Goal: Navigation & Orientation: Find specific page/section

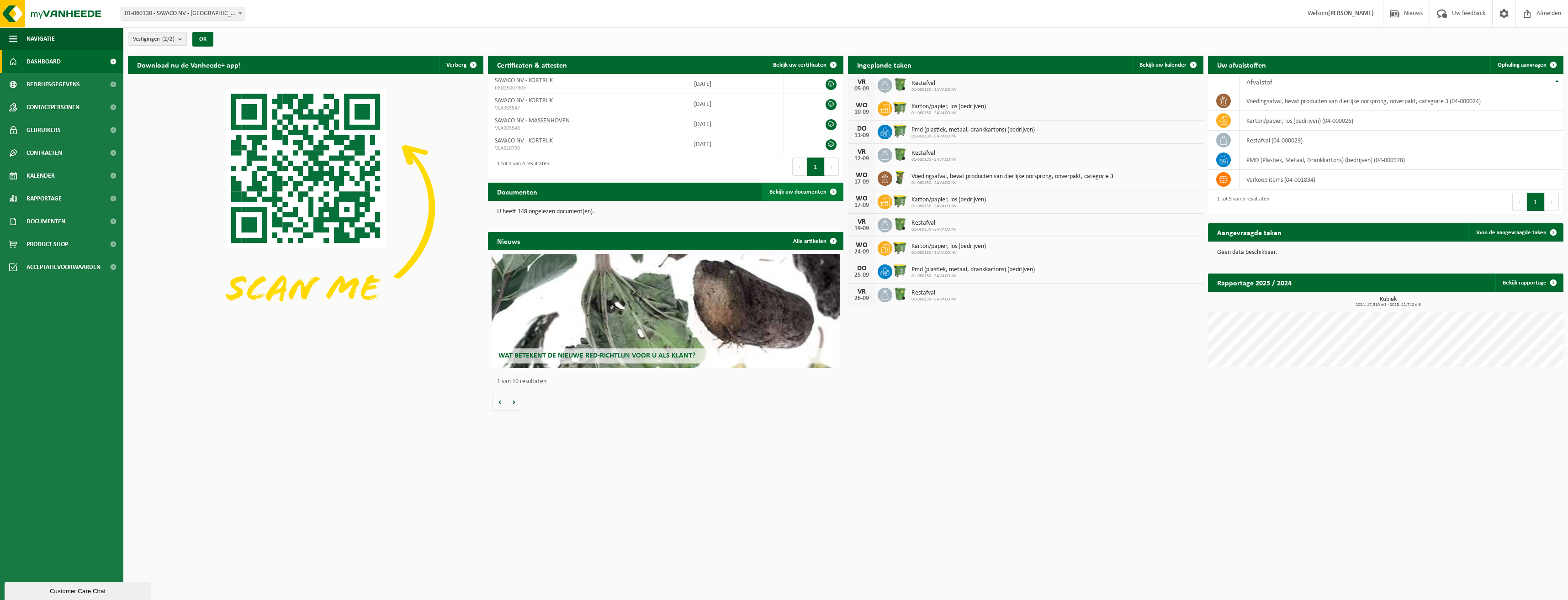
click at [791, 189] on span "Bekijk uw documenten" at bounding box center [798, 192] width 57 height 6
click at [513, 404] on button "Volgende" at bounding box center [514, 402] width 14 height 18
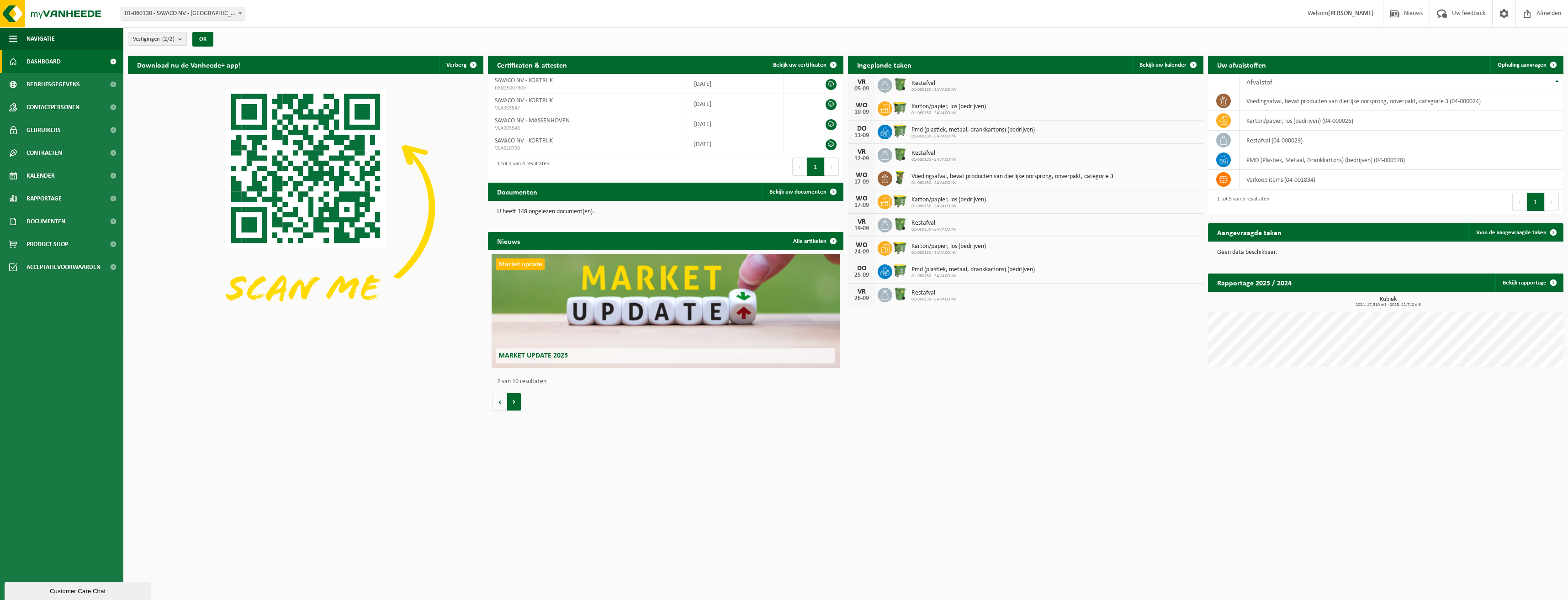
click at [513, 404] on button "Volgende" at bounding box center [514, 402] width 14 height 18
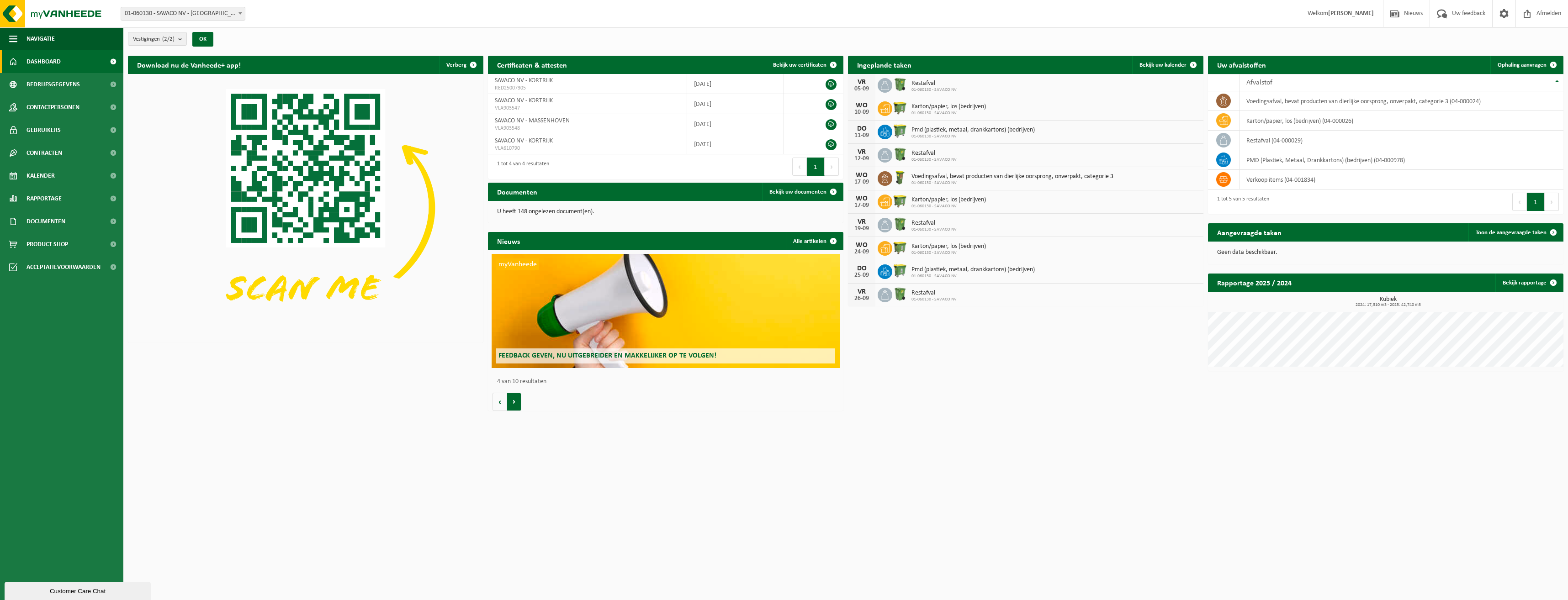
click at [513, 404] on button "Volgende" at bounding box center [514, 402] width 14 height 18
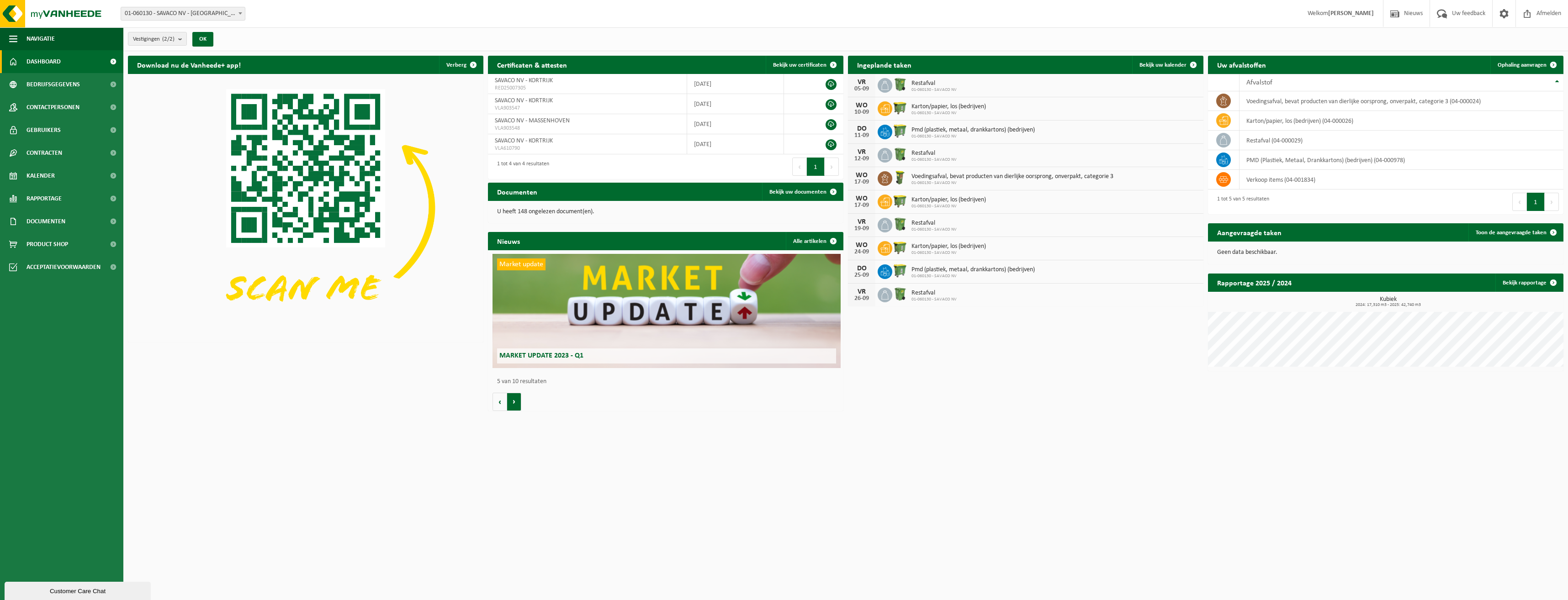
click at [513, 404] on button "Volgende" at bounding box center [514, 402] width 14 height 18
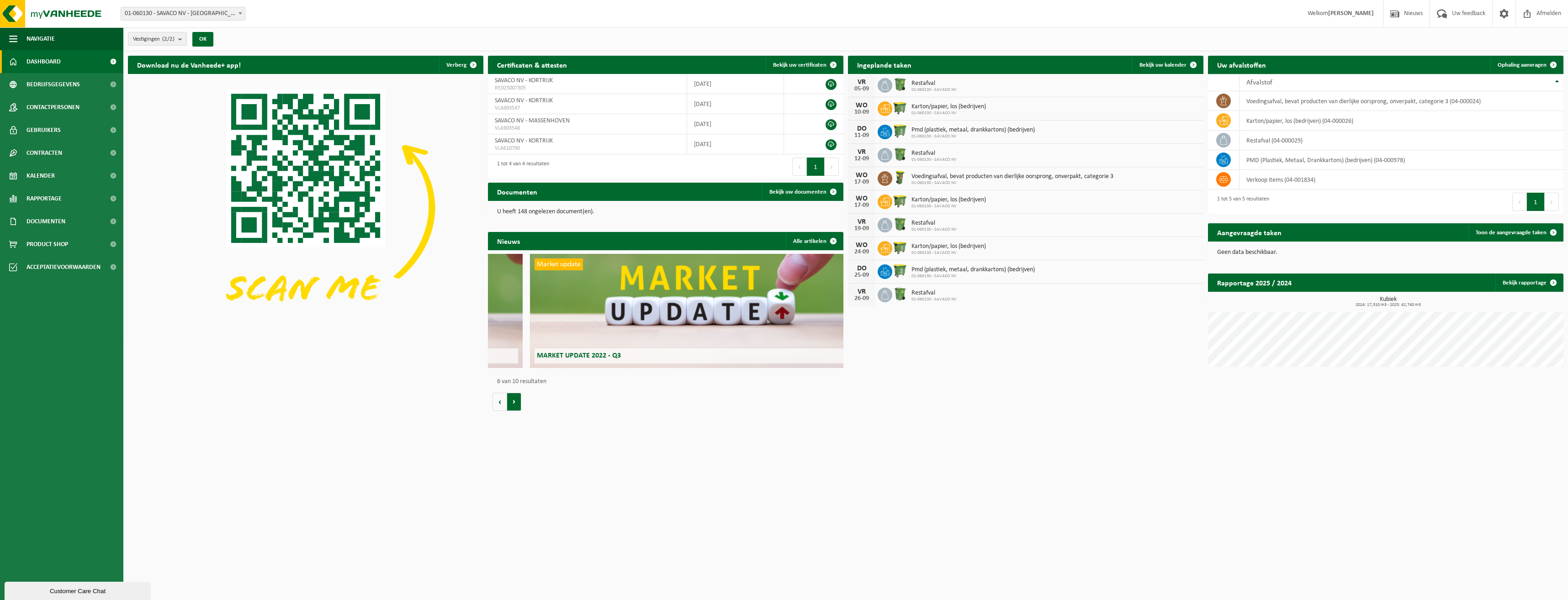
click at [513, 404] on button "Volgende" at bounding box center [514, 402] width 14 height 18
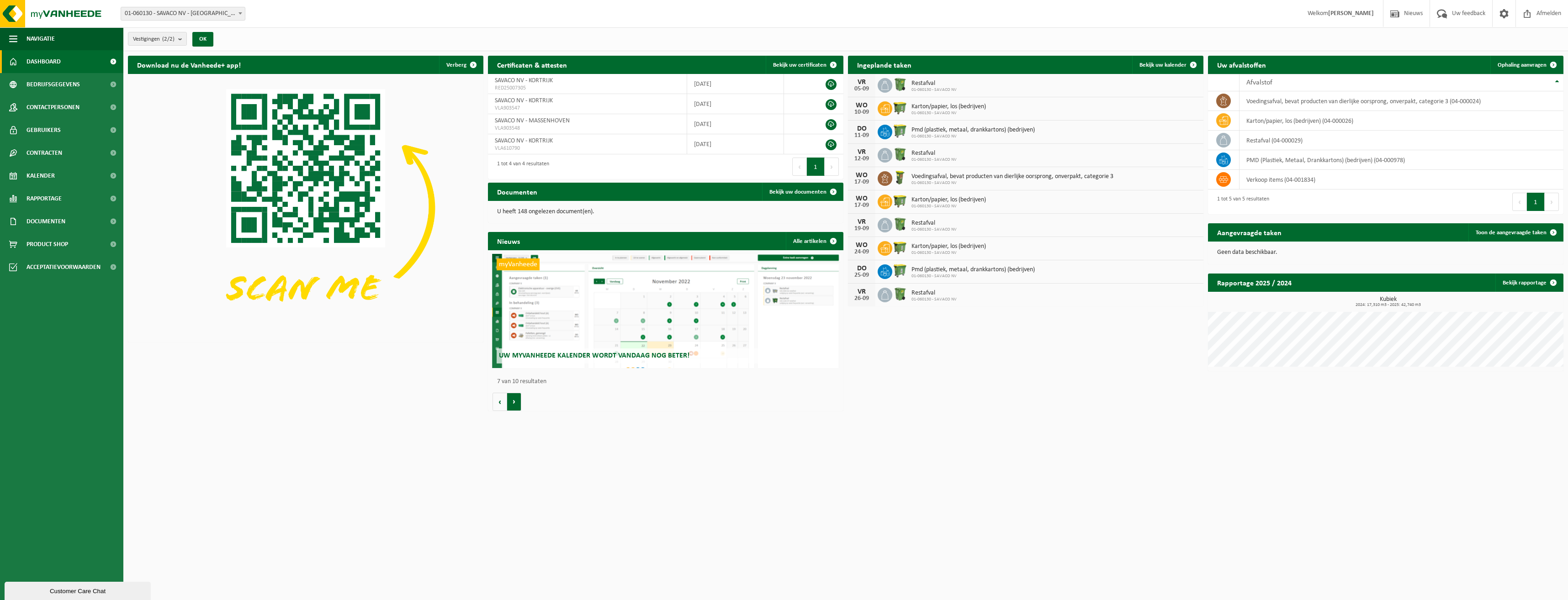
scroll to position [0, 2133]
click at [513, 405] on button "Volgende" at bounding box center [514, 402] width 14 height 18
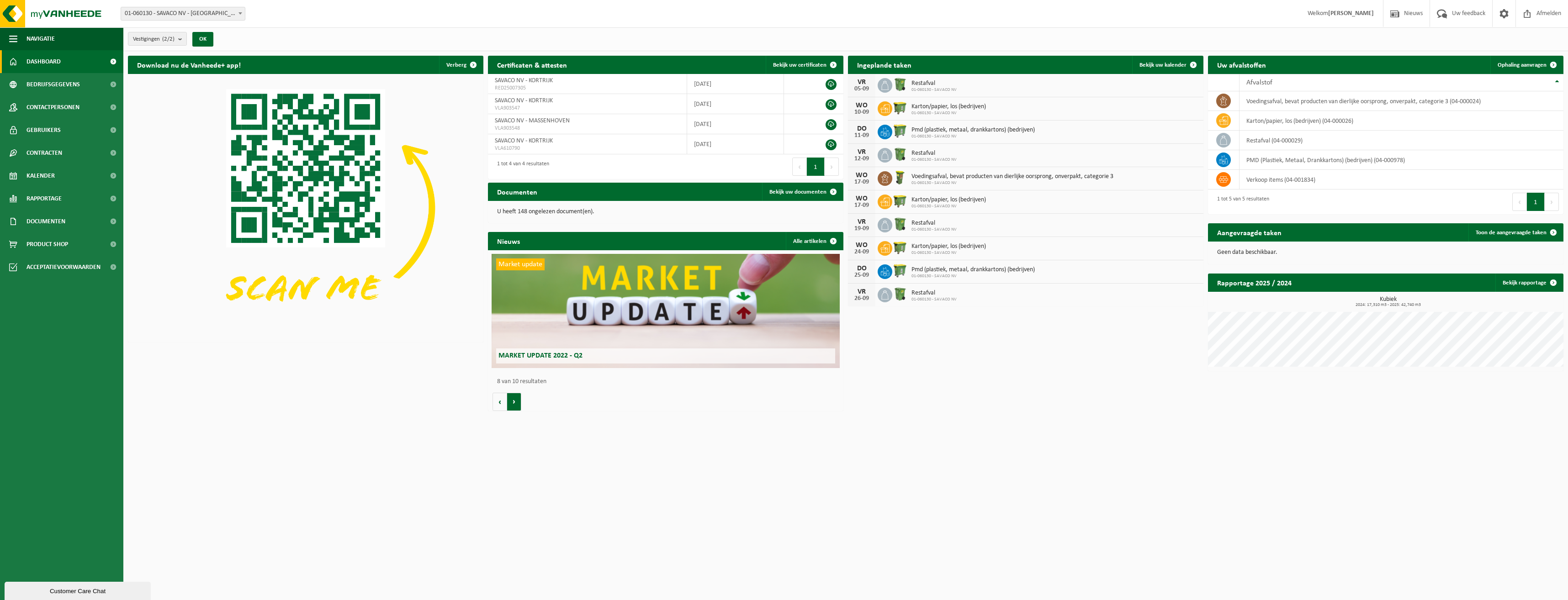
click at [513, 406] on button "Volgende" at bounding box center [514, 402] width 14 height 18
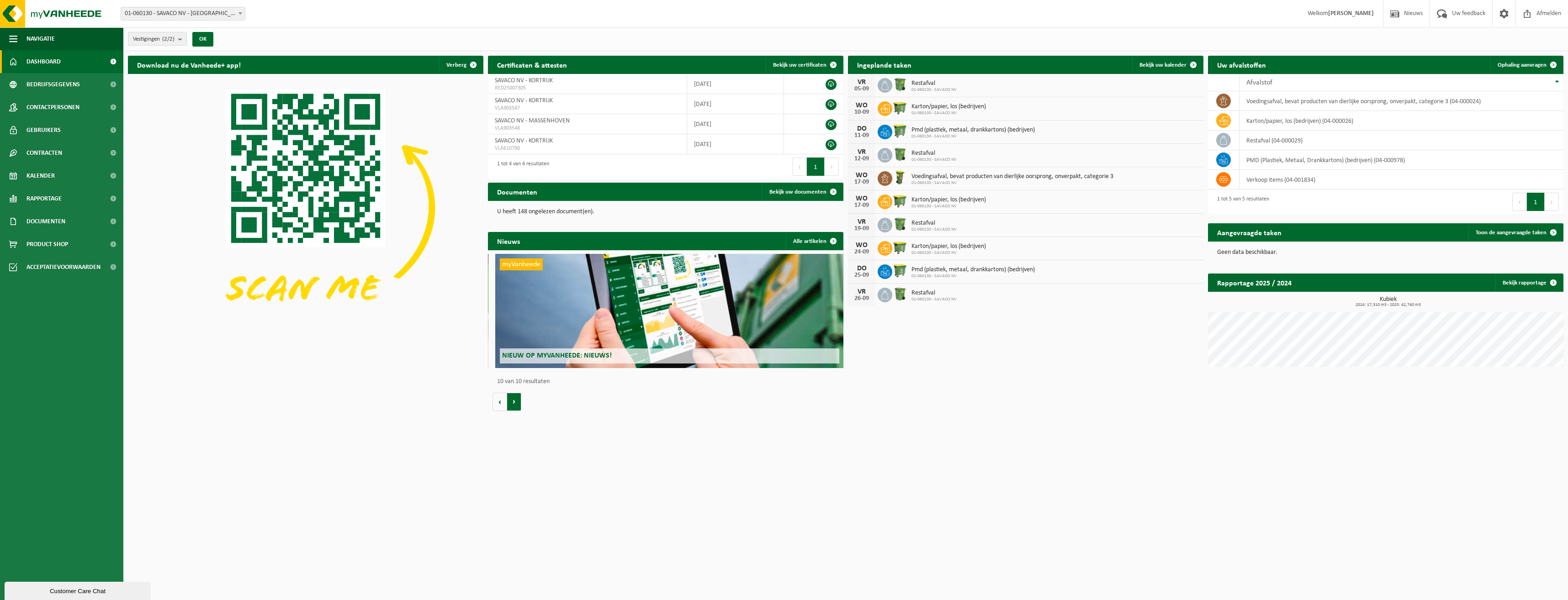
scroll to position [0, 3199]
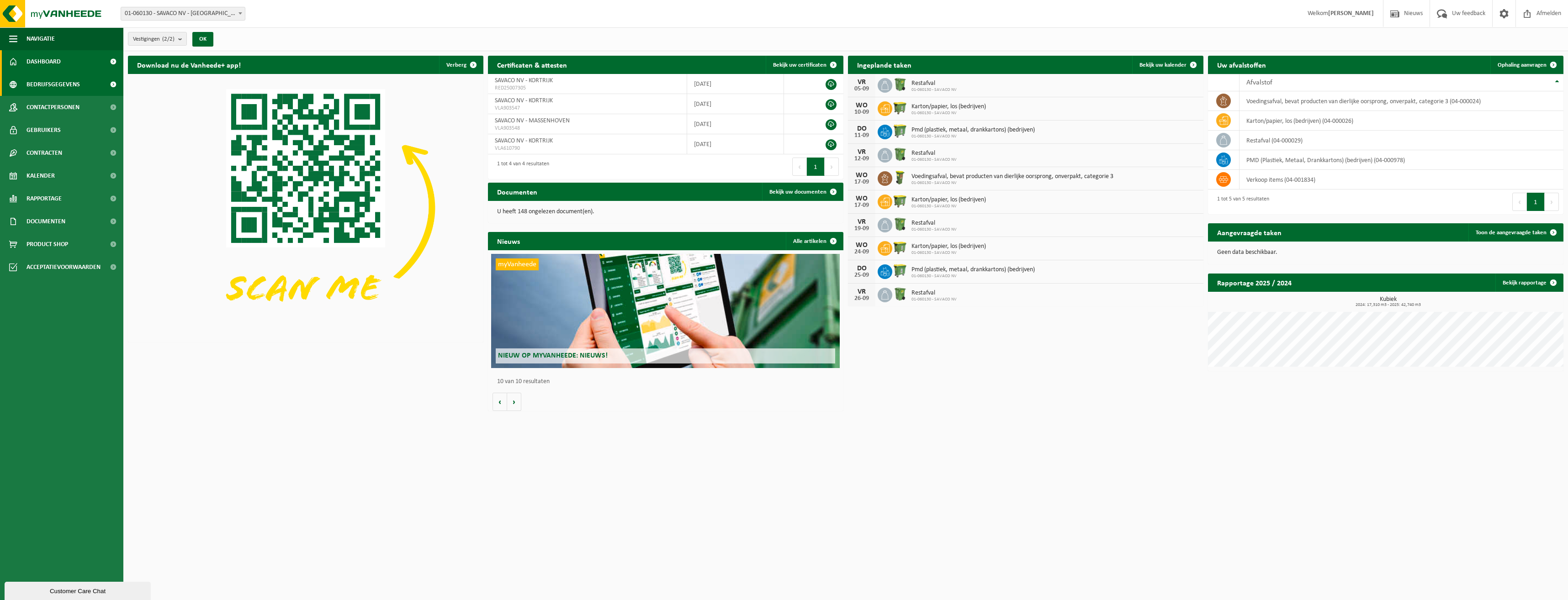
click at [60, 85] on span "Bedrijfsgegevens" at bounding box center [53, 84] width 54 height 23
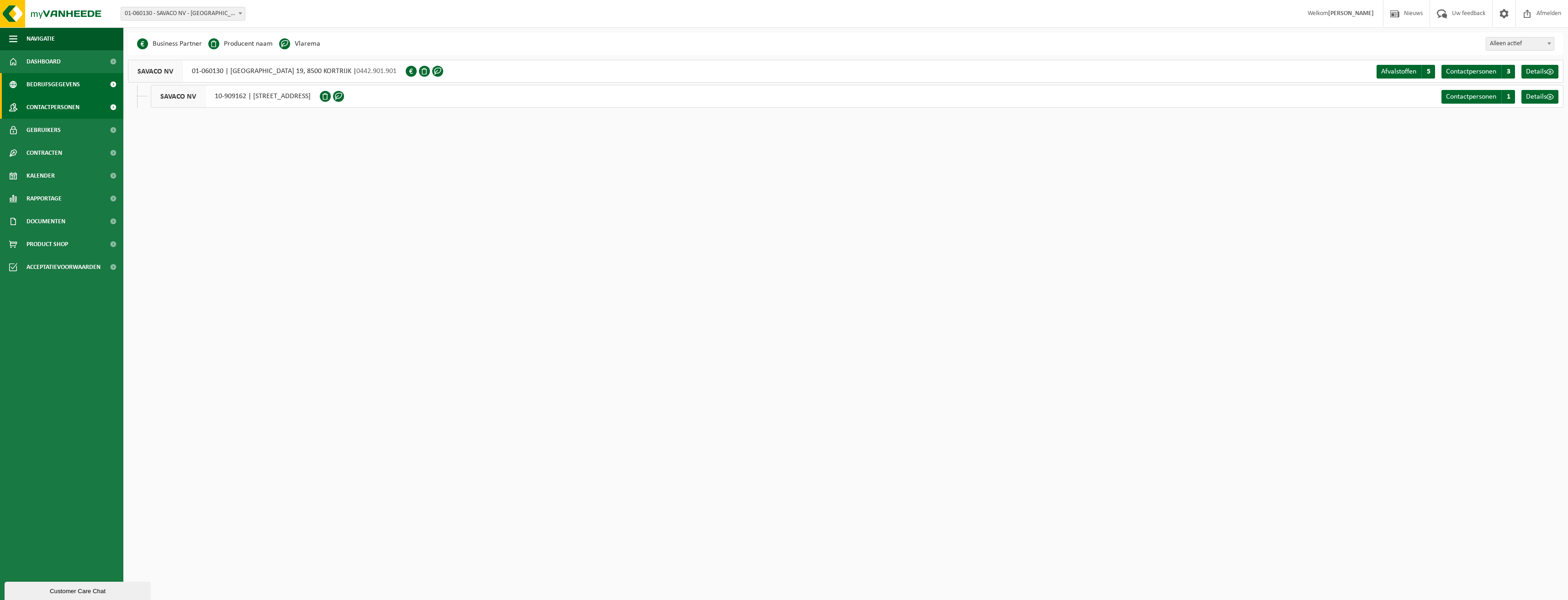
click at [63, 103] on span "Contactpersonen" at bounding box center [53, 107] width 53 height 23
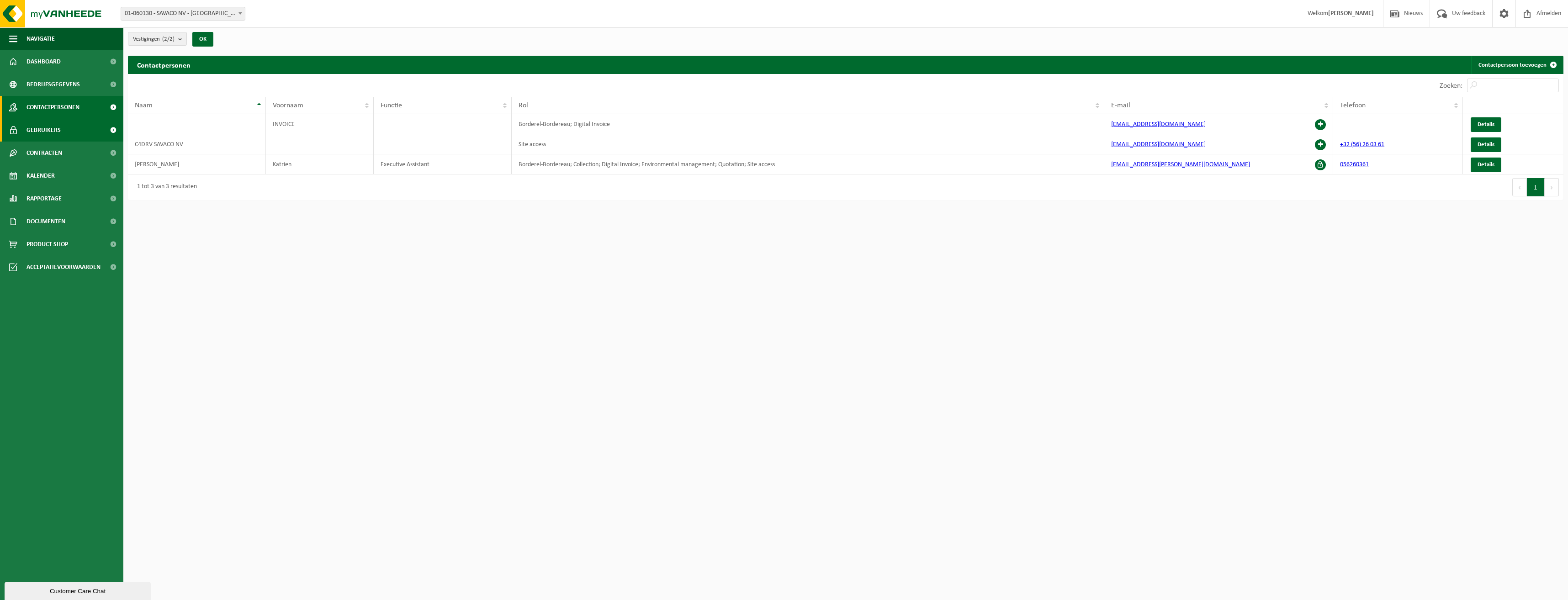
click at [65, 125] on link "Gebruikers" at bounding box center [61, 130] width 124 height 23
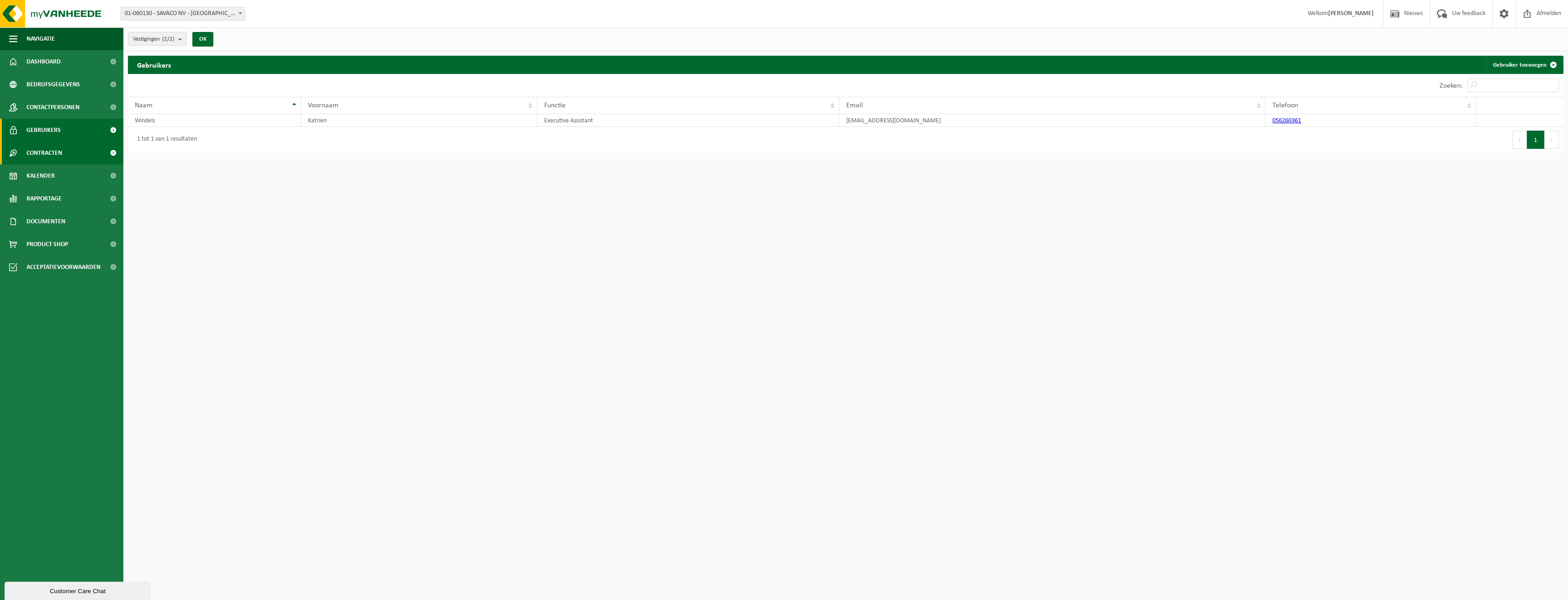
click at [61, 146] on span "Contracten" at bounding box center [44, 153] width 36 height 23
click at [51, 177] on span "Actieve contracten" at bounding box center [54, 176] width 51 height 18
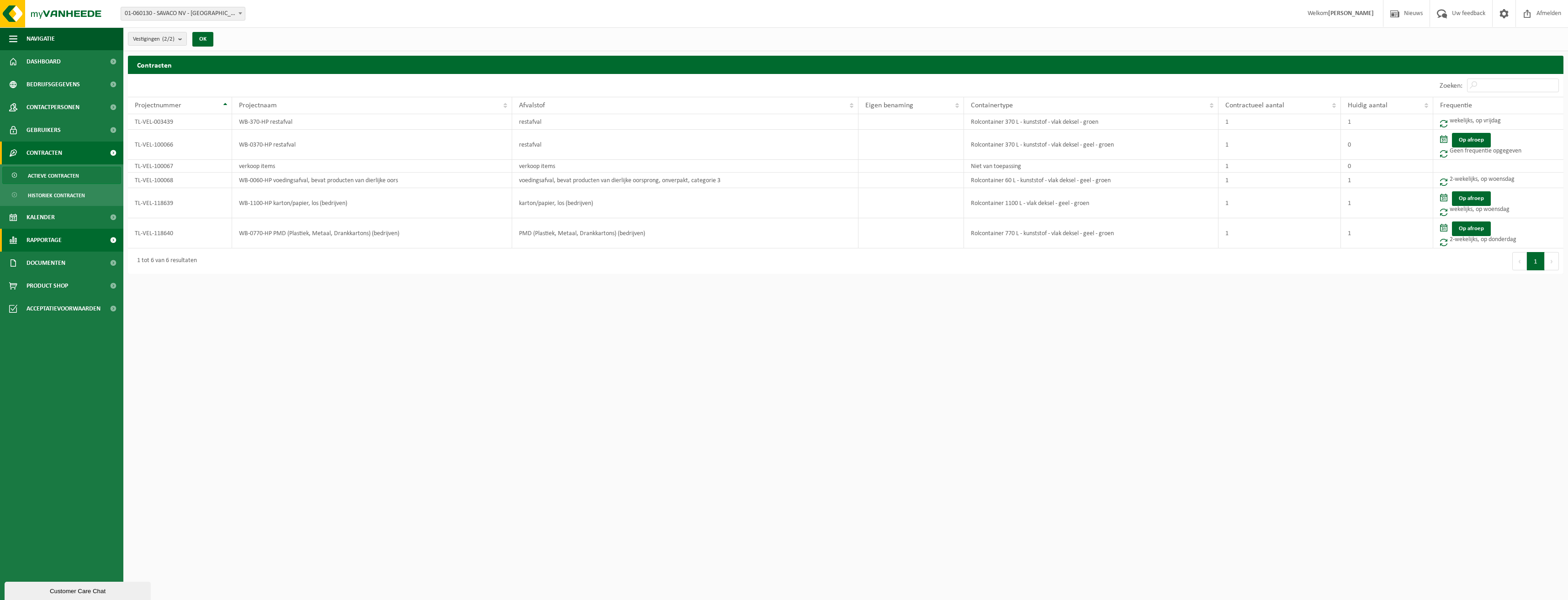
click at [55, 247] on span "Rapportage" at bounding box center [44, 240] width 35 height 23
click at [53, 303] on span "Documenten" at bounding box center [46, 304] width 39 height 23
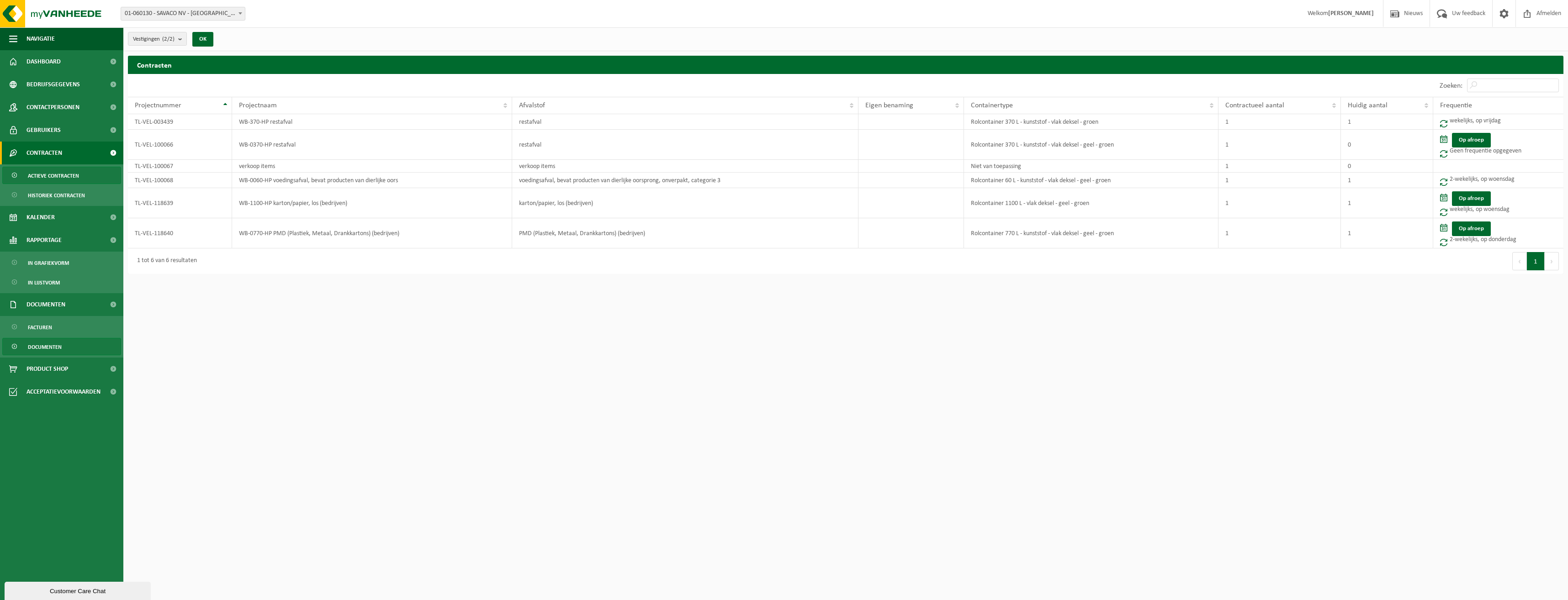
click at [51, 349] on span "Documenten" at bounding box center [45, 347] width 34 height 18
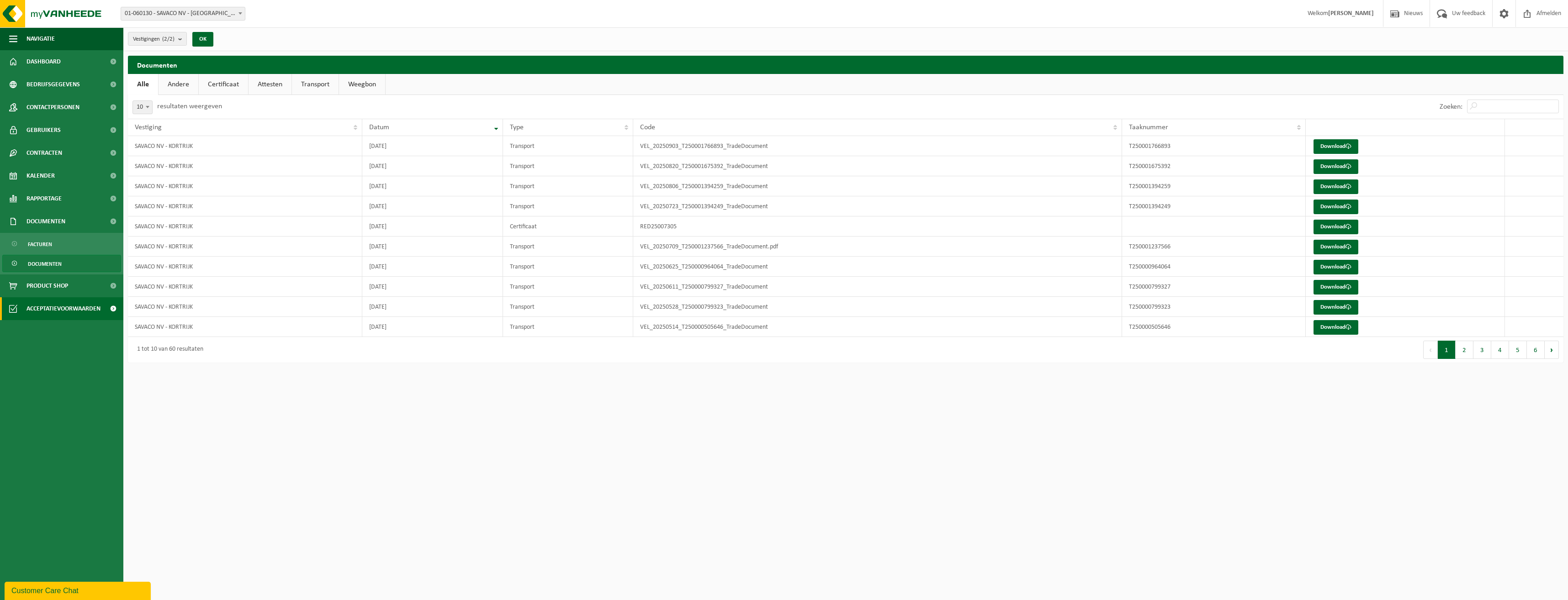
click at [49, 311] on span "Acceptatievoorwaarden" at bounding box center [63, 309] width 74 height 23
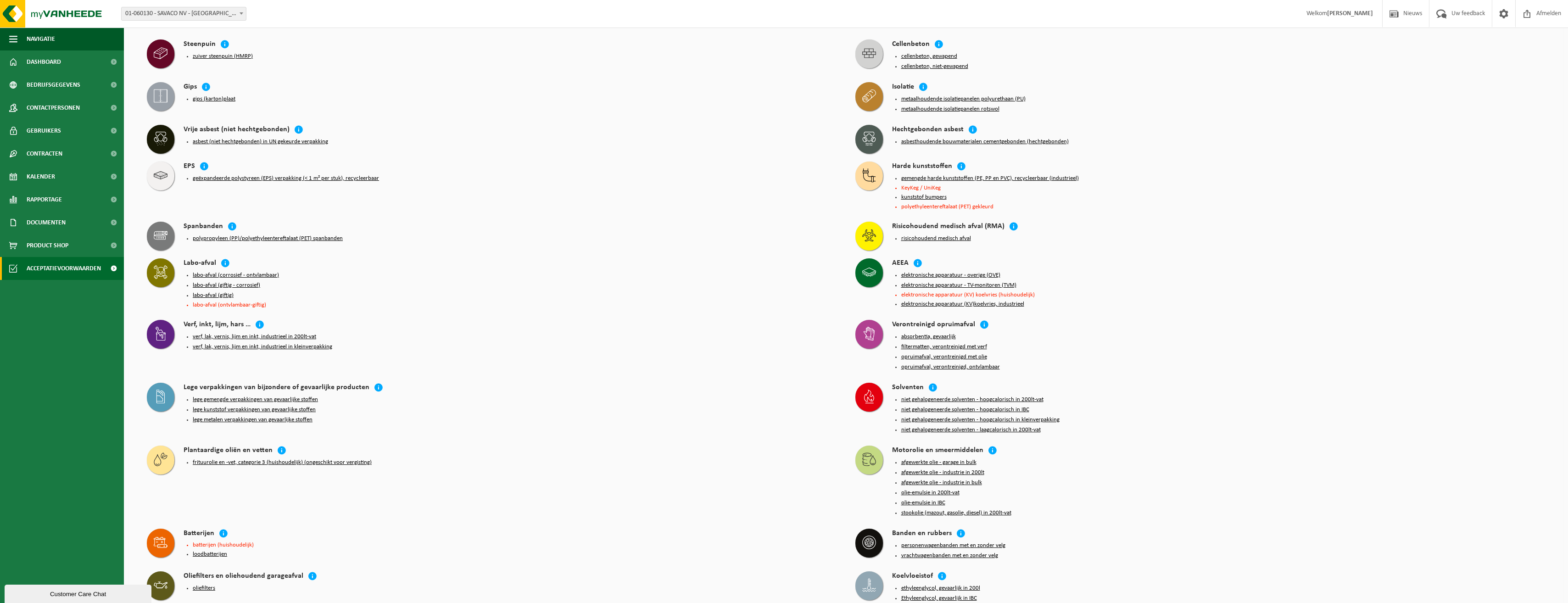
scroll to position [670, 0]
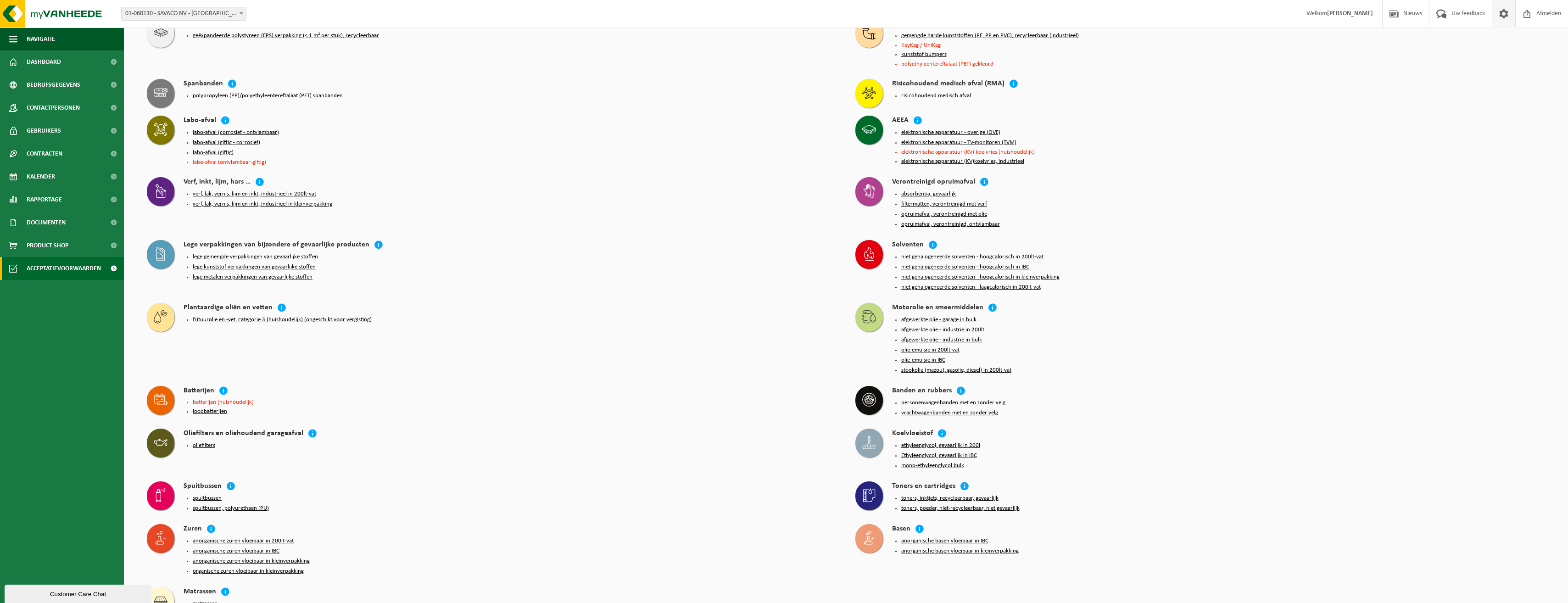
click at [1502, 16] on span at bounding box center [1505, 13] width 14 height 27
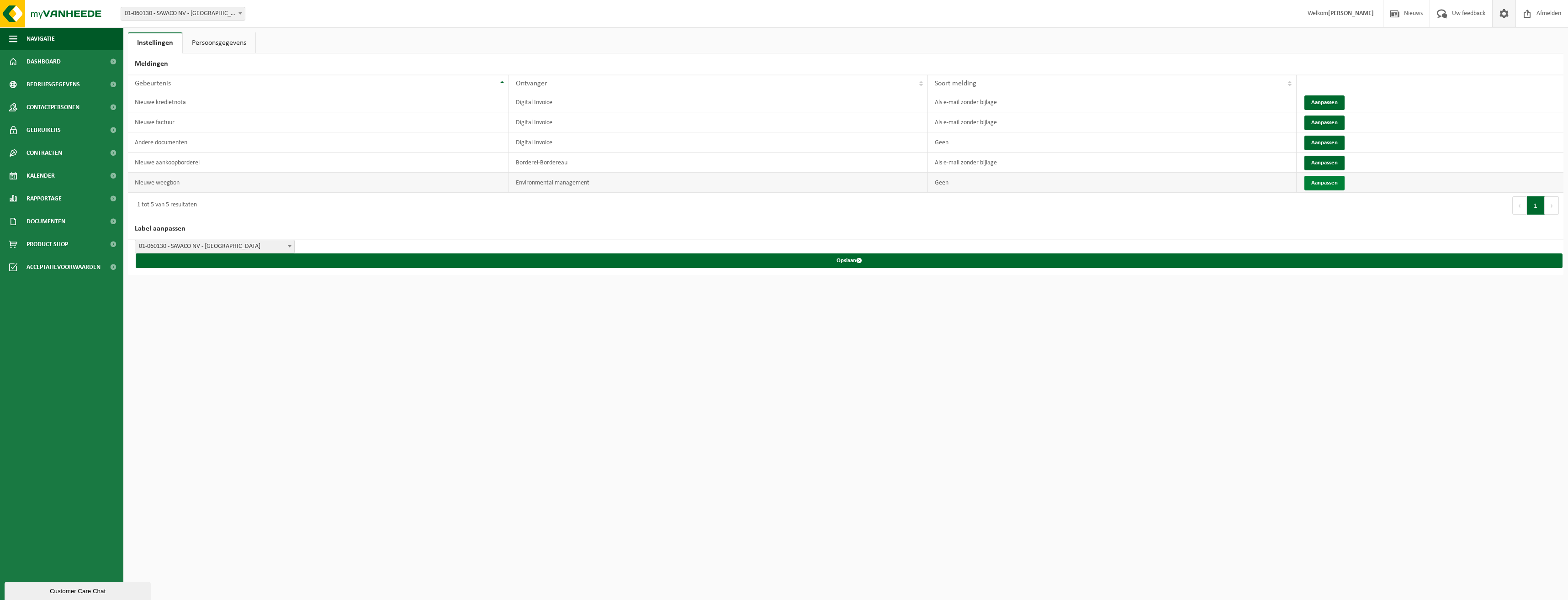
click at [1328, 183] on button "Aanpassen" at bounding box center [1325, 182] width 40 height 15
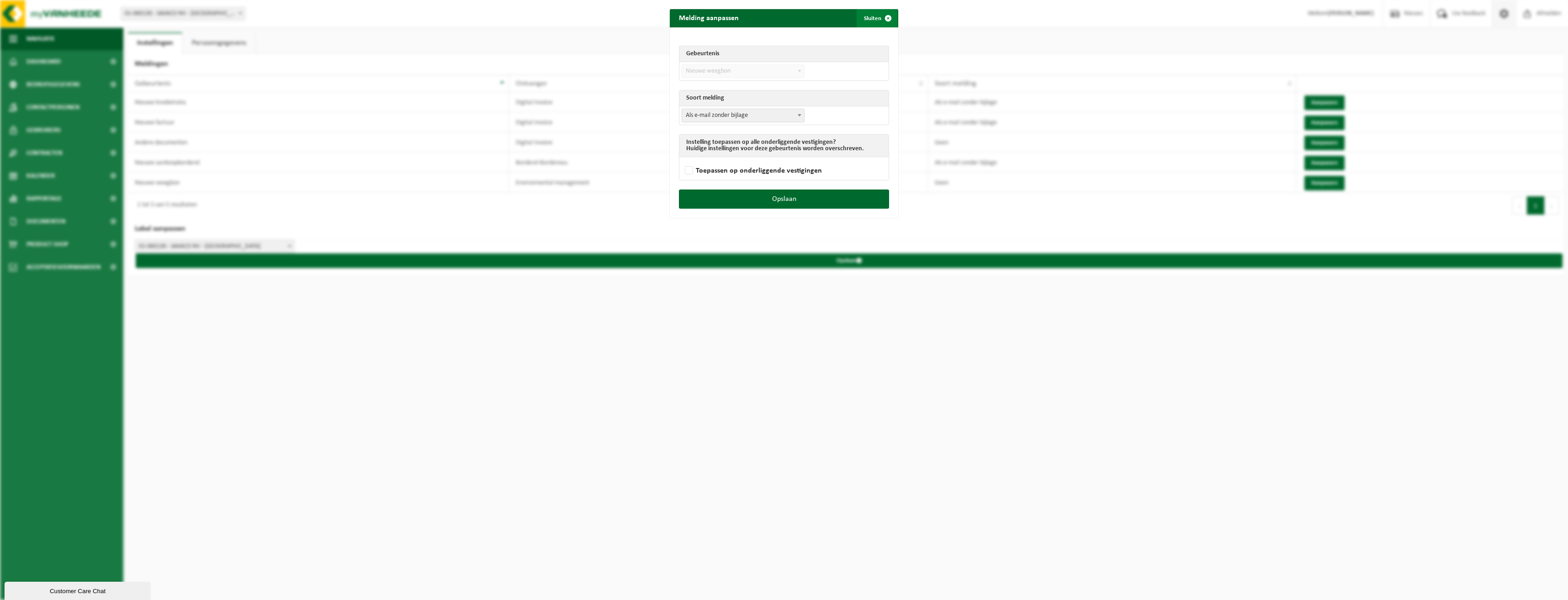
click at [880, 18] on span "submit" at bounding box center [888, 18] width 18 height 18
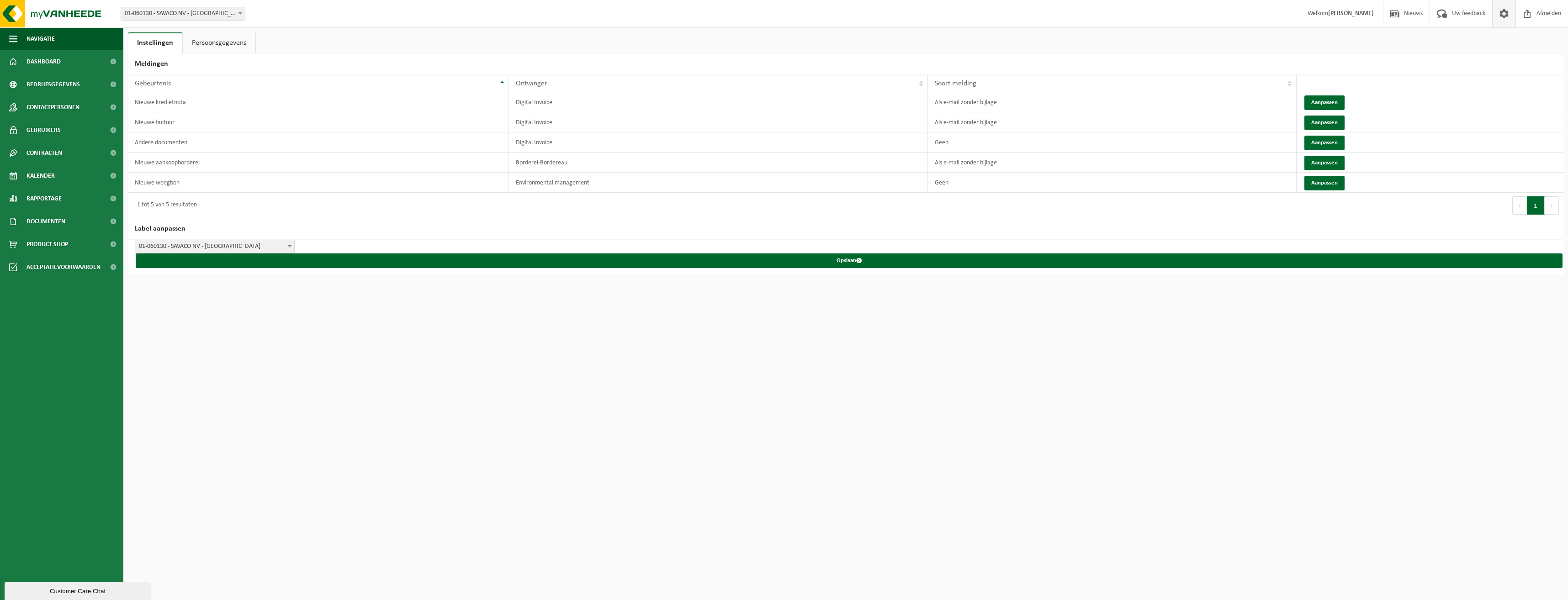
click at [151, 13] on span "01-060130 - SAVACO NV - [GEOGRAPHIC_DATA]" at bounding box center [183, 13] width 124 height 13
select select "123919"
